Goal: Task Accomplishment & Management: Use online tool/utility

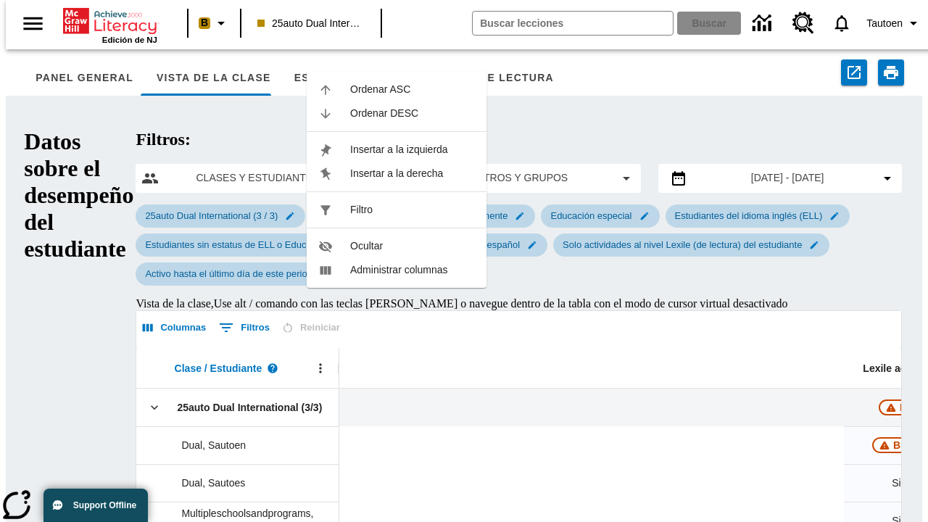
scroll to position [0, 533]
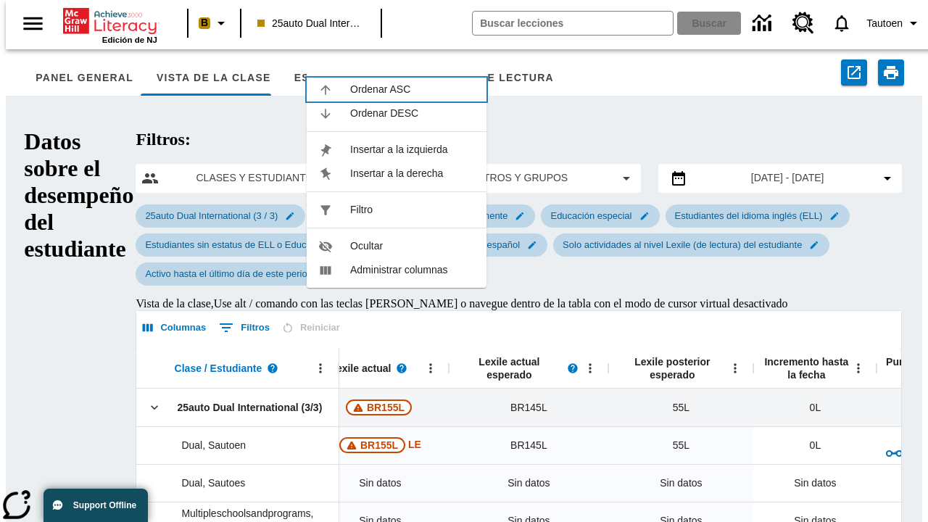
click at [413, 89] on span "Ordenar ASC" at bounding box center [412, 89] width 125 height 15
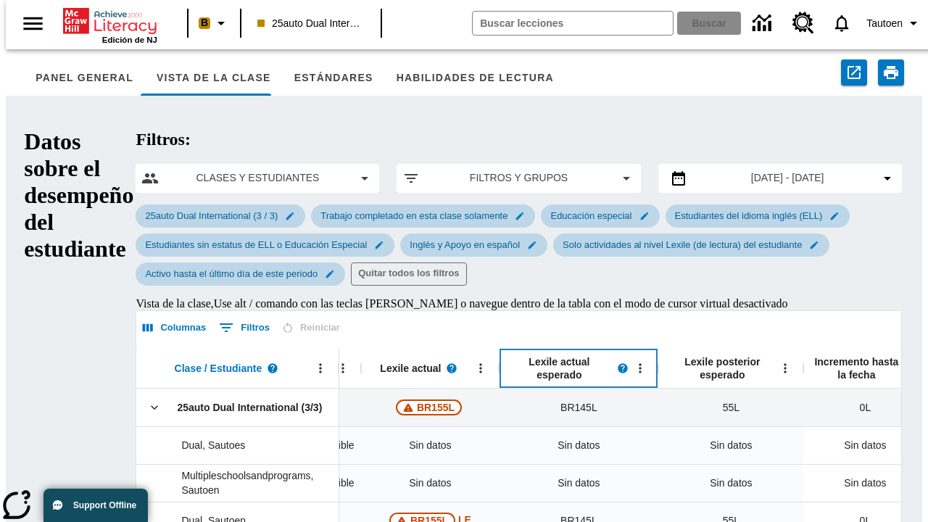
scroll to position [0, 483]
click at [639, 363] on icon "Lexile actual esperado, Abrir menú," at bounding box center [640, 367] width 2 height 9
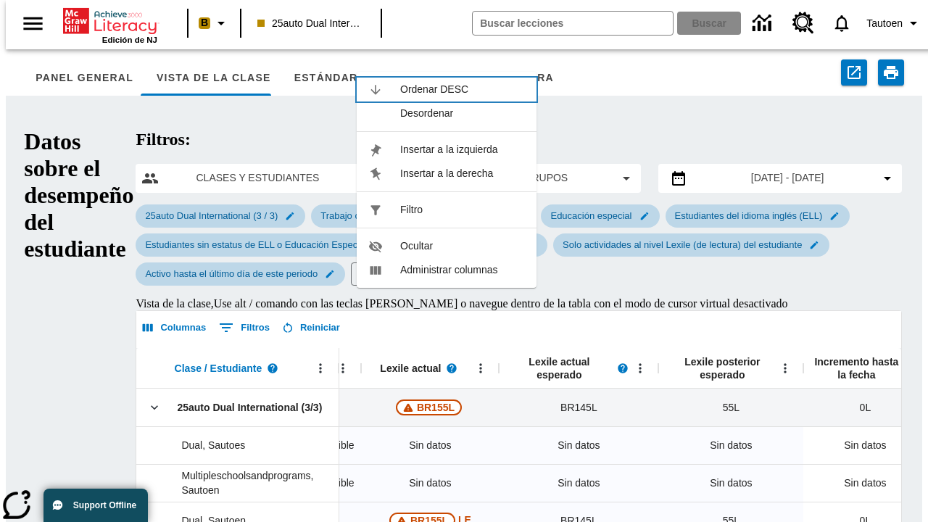
click at [463, 82] on span "Ordenar DESC" at bounding box center [462, 89] width 125 height 15
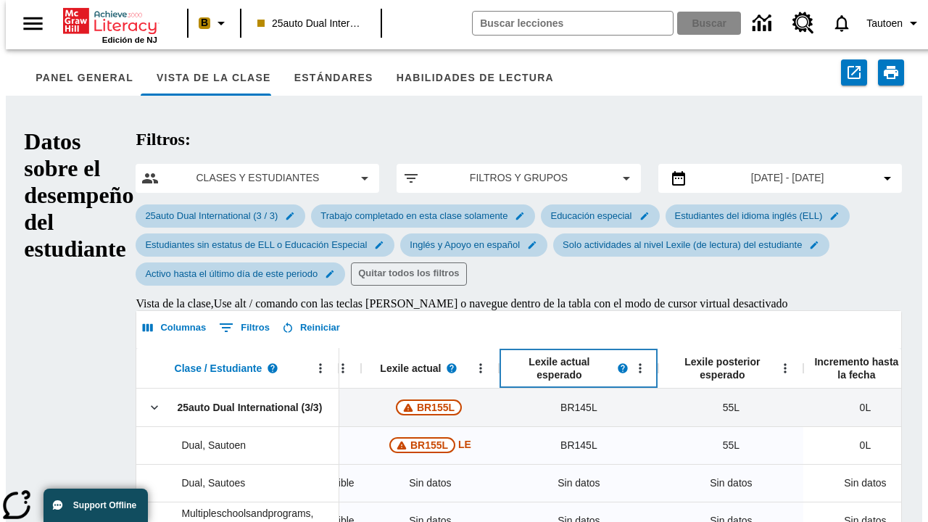
scroll to position [82, 0]
